Goal: Information Seeking & Learning: Learn about a topic

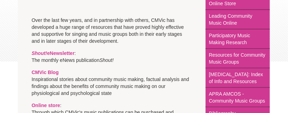
scroll to position [139, 0]
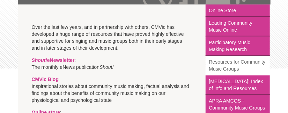
click at [222, 63] on link "Resources for Community Music Groups" at bounding box center [237, 66] width 64 height 20
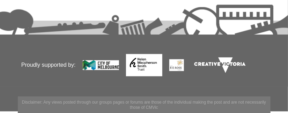
scroll to position [509, 0]
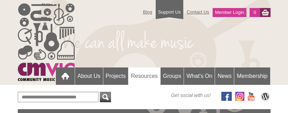
scroll to position [139, 0]
